Goal: Transaction & Acquisition: Purchase product/service

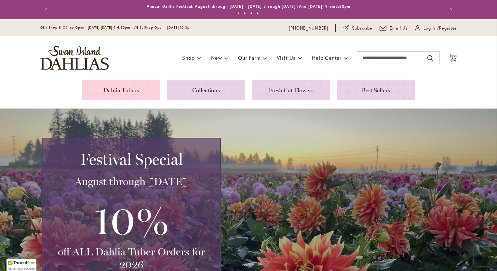
click at [131, 90] on link at bounding box center [121, 90] width 78 height 20
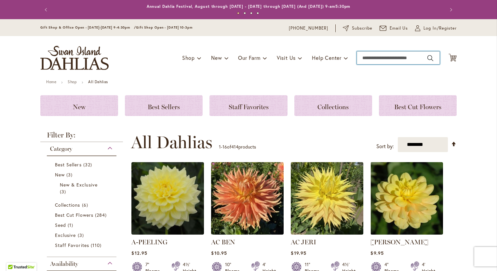
click at [371, 60] on input "Search" at bounding box center [398, 57] width 83 height 13
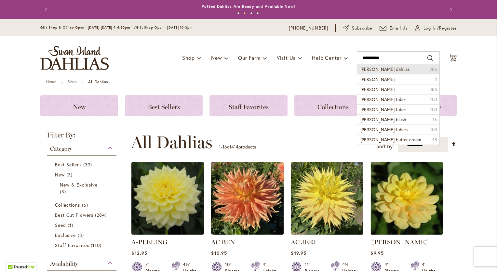
click at [388, 70] on span "bloomquist dahlias" at bounding box center [384, 69] width 49 height 6
type input "**********"
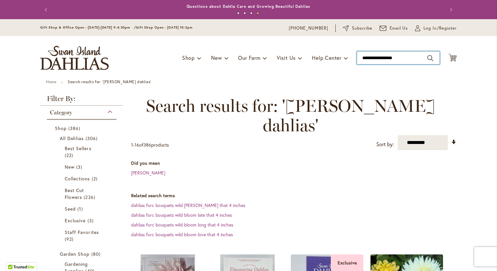
click at [405, 58] on input "**********" at bounding box center [398, 57] width 83 height 13
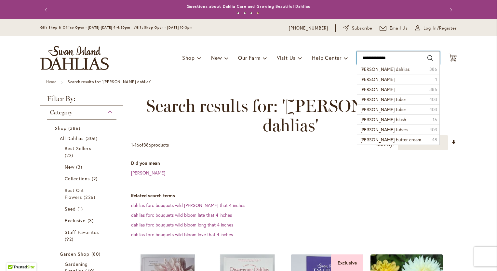
type input "**********"
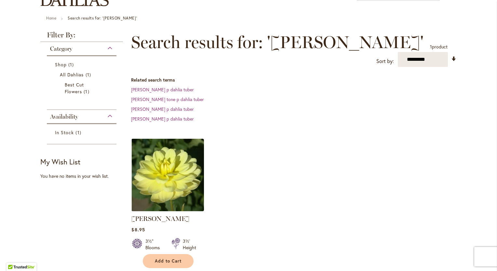
scroll to position [65, 0]
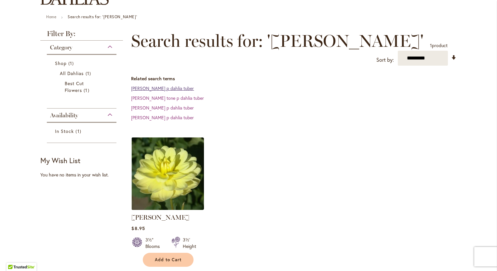
click at [179, 87] on link "bloomquist tory p dahlia tuber" at bounding box center [162, 88] width 63 height 6
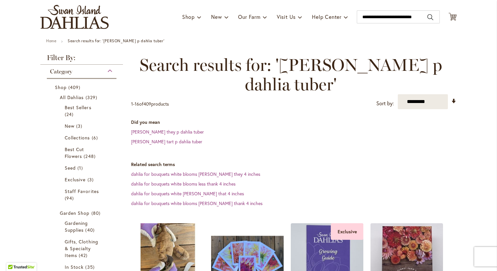
scroll to position [98, 0]
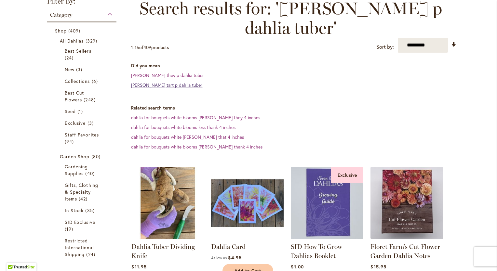
click at [170, 85] on link "bloomquist tart p dahlia tuber" at bounding box center [166, 85] width 71 height 6
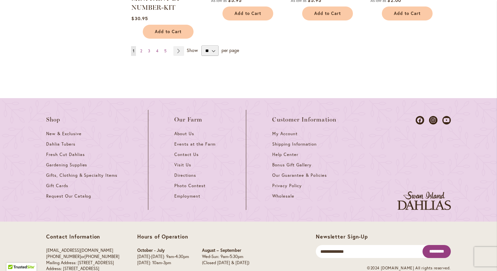
scroll to position [715, 0]
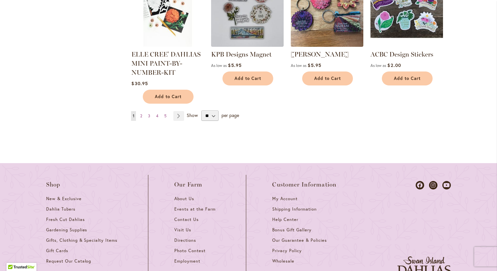
click at [142, 117] on ul "You're currently reading page 1 Page 2 Page 3 Page 4 Page 5 Page Next" at bounding box center [159, 116] width 56 height 10
click at [140, 117] on link "Page 2" at bounding box center [141, 116] width 5 height 10
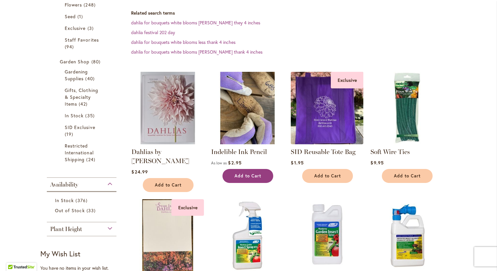
scroll to position [195, 0]
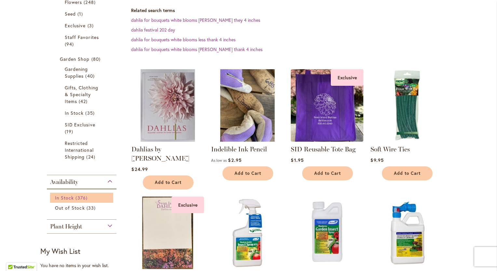
click at [72, 197] on link "In Stock 376 items" at bounding box center [82, 197] width 55 height 7
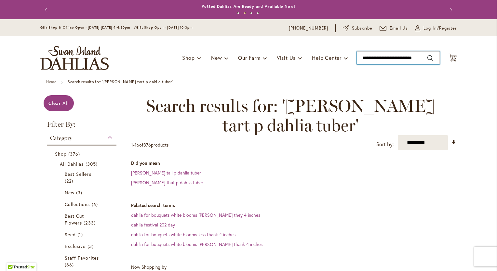
scroll to position [0, 4]
drag, startPoint x: 387, startPoint y: 58, endPoint x: 422, endPoint y: 59, distance: 34.5
click at [422, 59] on input "**********" at bounding box center [398, 57] width 83 height 13
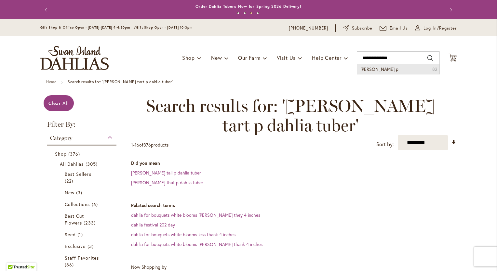
click at [399, 70] on li "Bloomquist troy p 82" at bounding box center [398, 69] width 82 height 10
type input "**********"
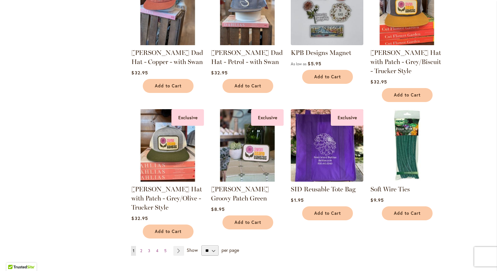
scroll to position [553, 0]
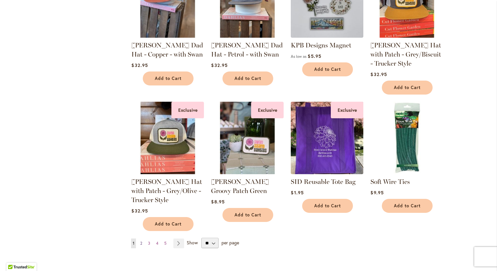
click at [140, 241] on span "2" at bounding box center [141, 243] width 2 height 5
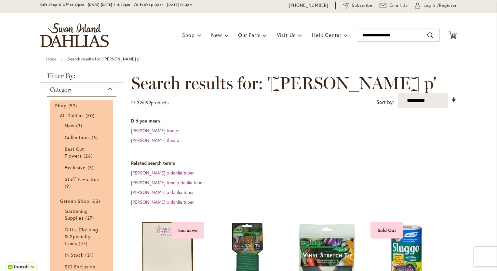
scroll to position [33, 0]
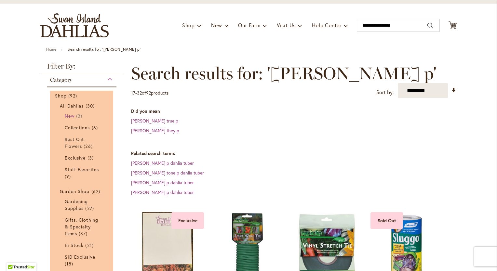
click at [70, 113] on span "New" at bounding box center [70, 116] width 10 height 6
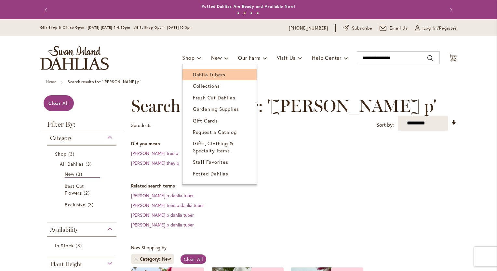
click at [195, 77] on span "Dahlia Tubers" at bounding box center [209, 74] width 33 height 7
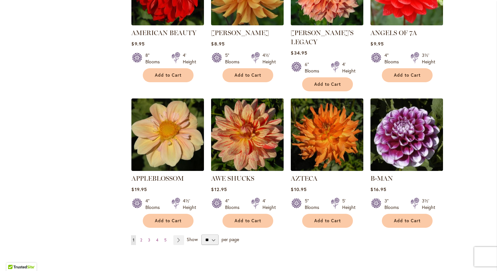
scroll to position [553, 0]
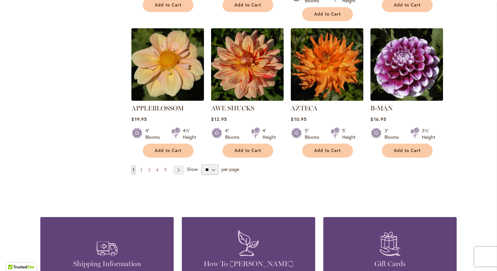
click at [140, 167] on span "2" at bounding box center [141, 169] width 2 height 5
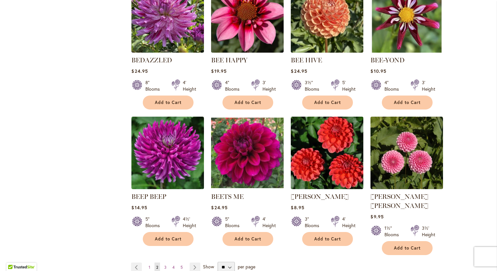
scroll to position [488, 0]
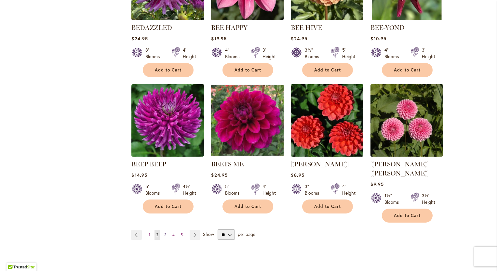
click at [164, 232] on span "3" at bounding box center [165, 234] width 2 height 5
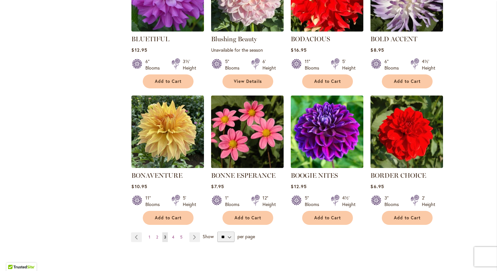
scroll to position [488, 0]
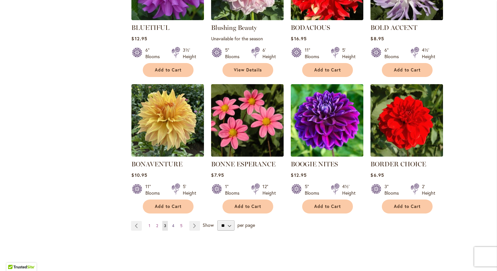
click at [172, 227] on span "4" at bounding box center [173, 225] width 2 height 5
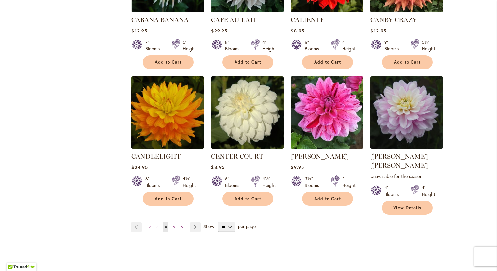
scroll to position [520, 0]
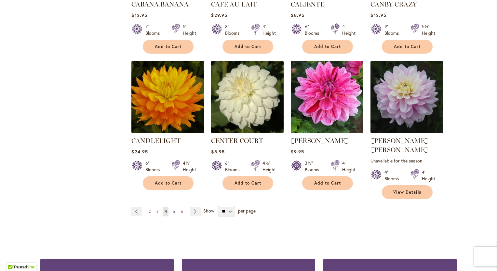
click at [173, 209] on span "5" at bounding box center [174, 211] width 2 height 5
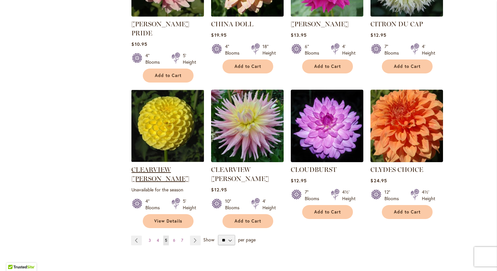
scroll to position [520, 0]
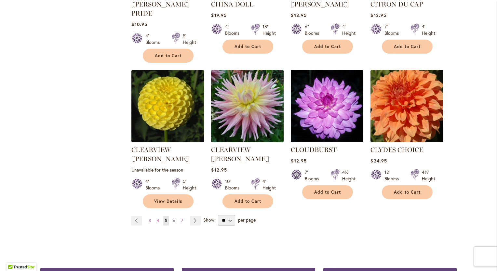
click at [173, 218] on span "6" at bounding box center [174, 220] width 2 height 5
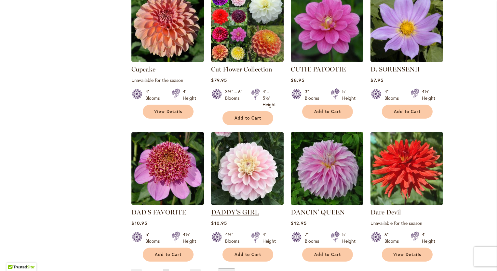
scroll to position [553, 0]
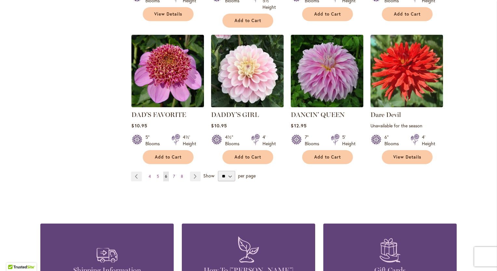
click at [173, 176] on span "7" at bounding box center [174, 176] width 2 height 5
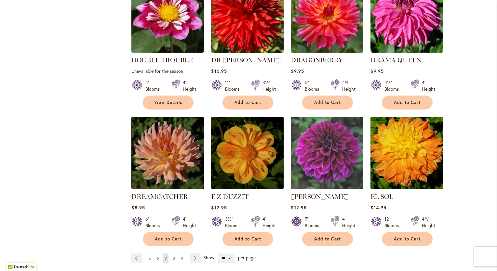
scroll to position [520, 0]
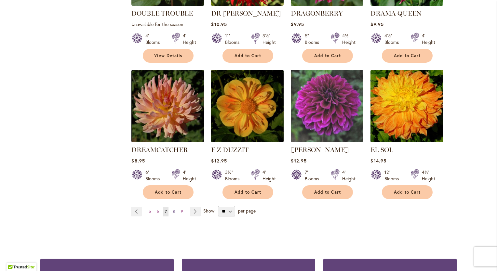
click at [173, 209] on span "8" at bounding box center [174, 211] width 2 height 5
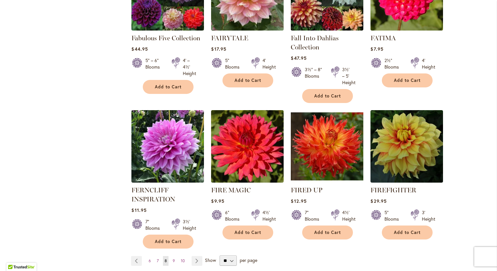
scroll to position [553, 0]
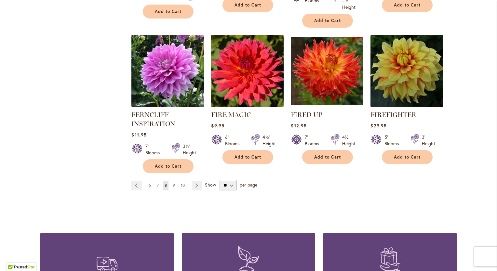
click at [173, 185] on span "9" at bounding box center [174, 185] width 2 height 5
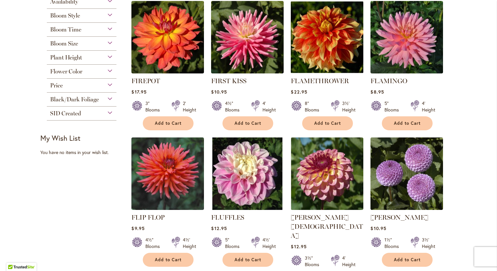
scroll to position [163, 0]
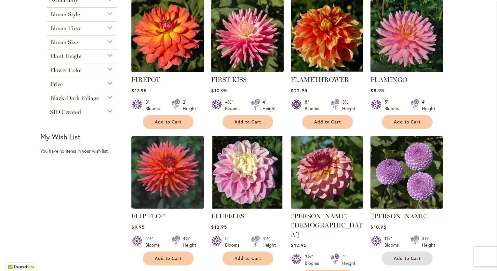
click at [394, 258] on span "Add to Cart" at bounding box center [407, 259] width 27 height 6
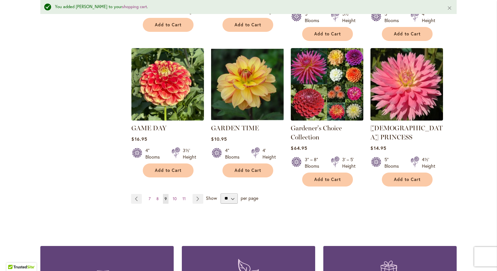
scroll to position [570, 0]
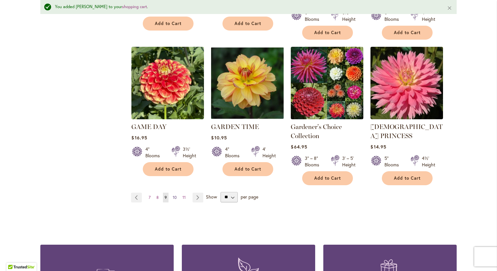
click at [173, 195] on span "10" at bounding box center [175, 197] width 4 height 5
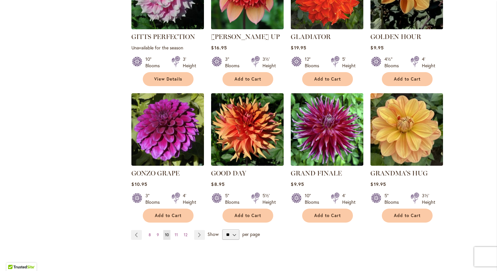
scroll to position [520, 0]
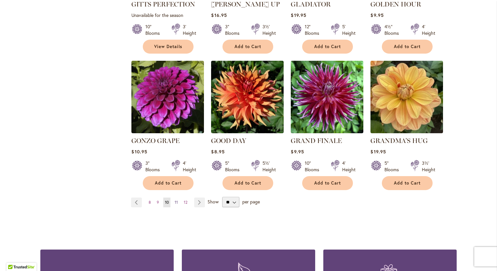
click at [175, 200] on span "11" at bounding box center [176, 202] width 3 height 5
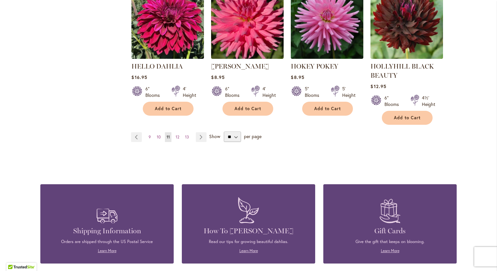
scroll to position [618, 0]
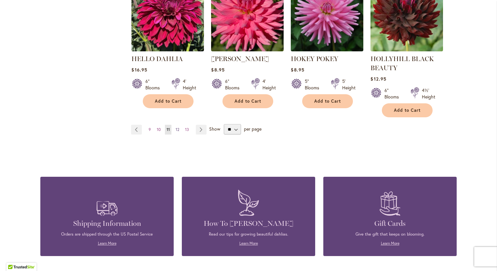
click at [176, 128] on span "12" at bounding box center [178, 129] width 4 height 5
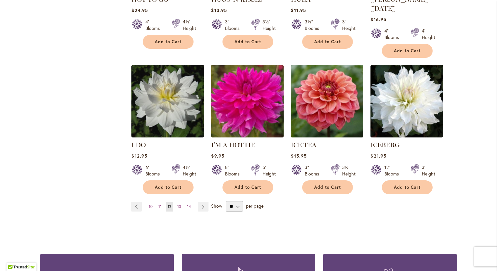
scroll to position [520, 0]
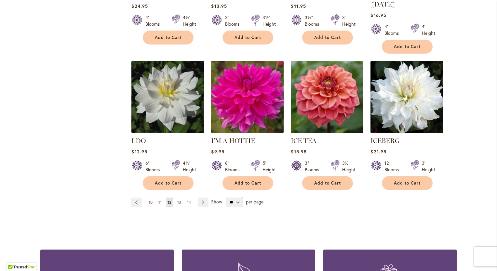
click at [177, 200] on span "13" at bounding box center [179, 202] width 4 height 5
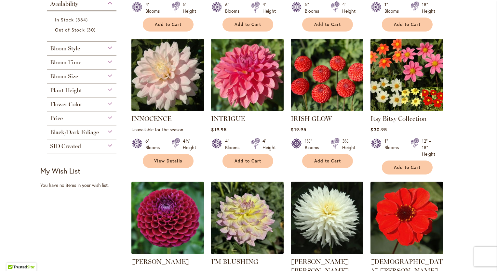
scroll to position [325, 0]
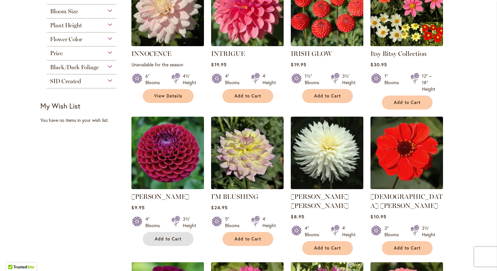
click at [168, 240] on span "Add to Cart" at bounding box center [168, 239] width 27 height 6
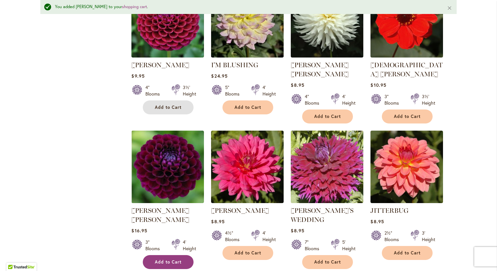
scroll to position [537, 0]
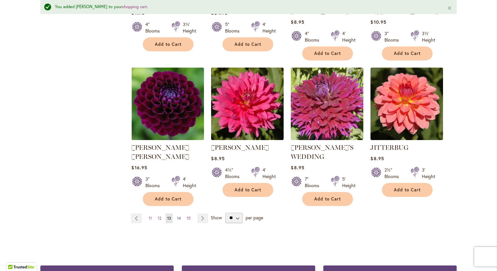
click at [177, 216] on span "14" at bounding box center [179, 218] width 4 height 5
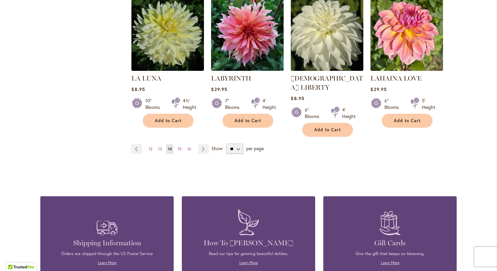
scroll to position [585, 0]
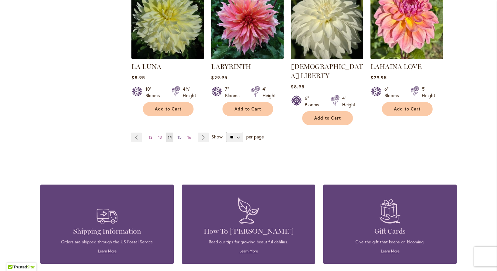
click at [178, 135] on span "15" at bounding box center [180, 137] width 4 height 5
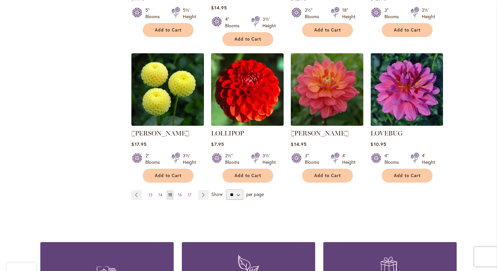
scroll to position [553, 0]
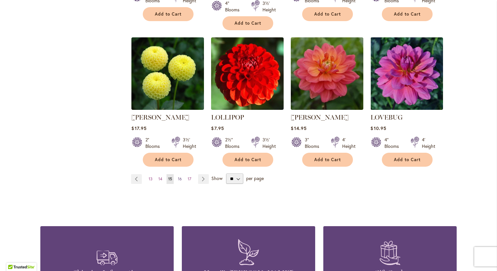
click at [178, 177] on span "16" at bounding box center [180, 179] width 4 height 5
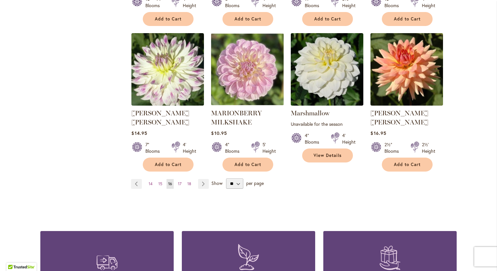
scroll to position [553, 0]
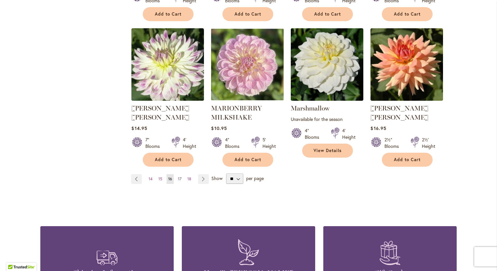
click at [178, 177] on span "17" at bounding box center [180, 179] width 4 height 5
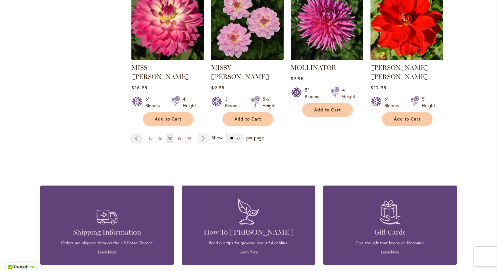
scroll to position [585, 0]
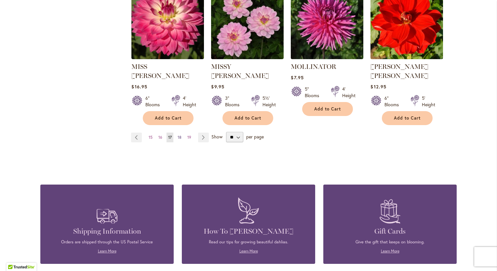
click at [178, 135] on span "18" at bounding box center [180, 137] width 4 height 5
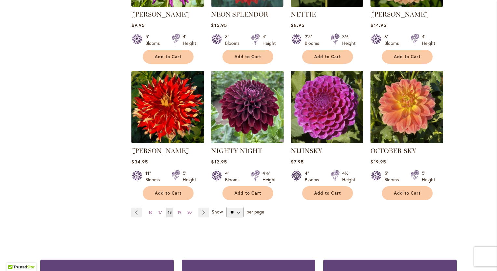
scroll to position [520, 0]
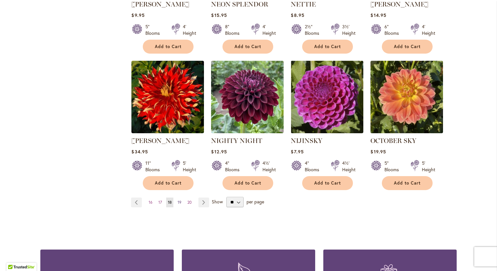
click at [178, 200] on span "19" at bounding box center [180, 202] width 4 height 5
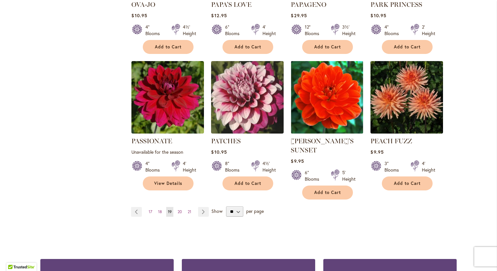
scroll to position [520, 0]
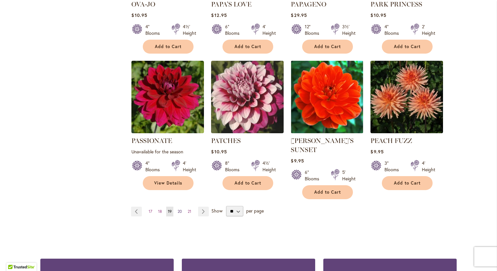
click at [178, 209] on span "20" at bounding box center [180, 211] width 4 height 5
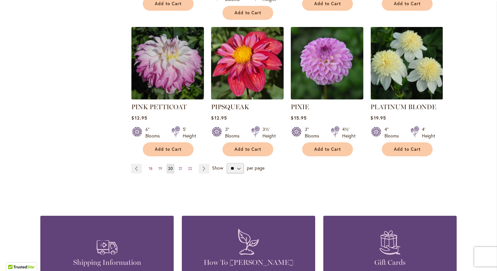
scroll to position [585, 0]
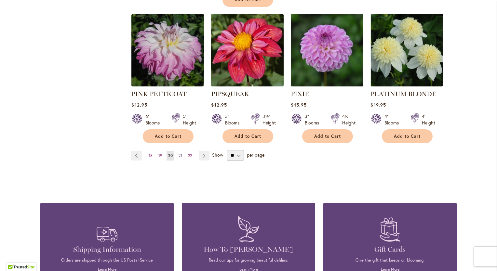
click at [178, 153] on span "21" at bounding box center [180, 155] width 4 height 5
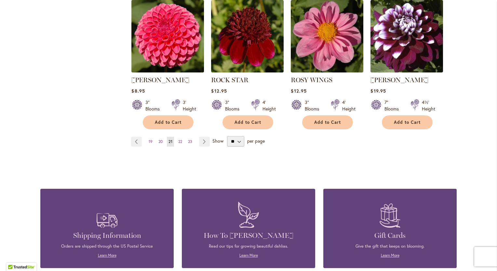
scroll to position [585, 0]
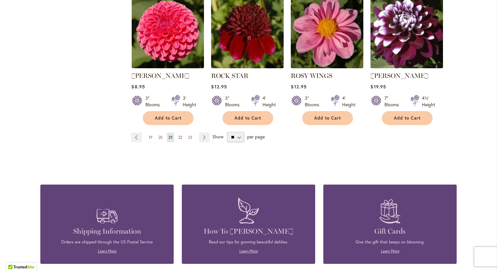
click at [178, 137] on span "22" at bounding box center [180, 137] width 4 height 5
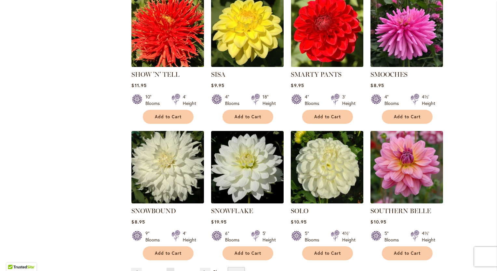
scroll to position [488, 0]
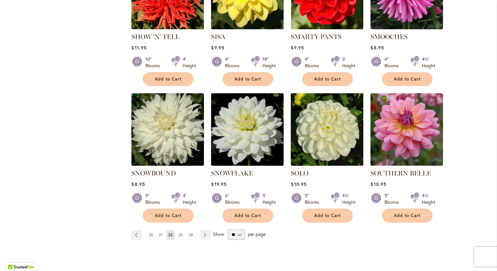
click at [178, 232] on span "23" at bounding box center [180, 234] width 4 height 5
